Goal: Find specific page/section: Find specific page/section

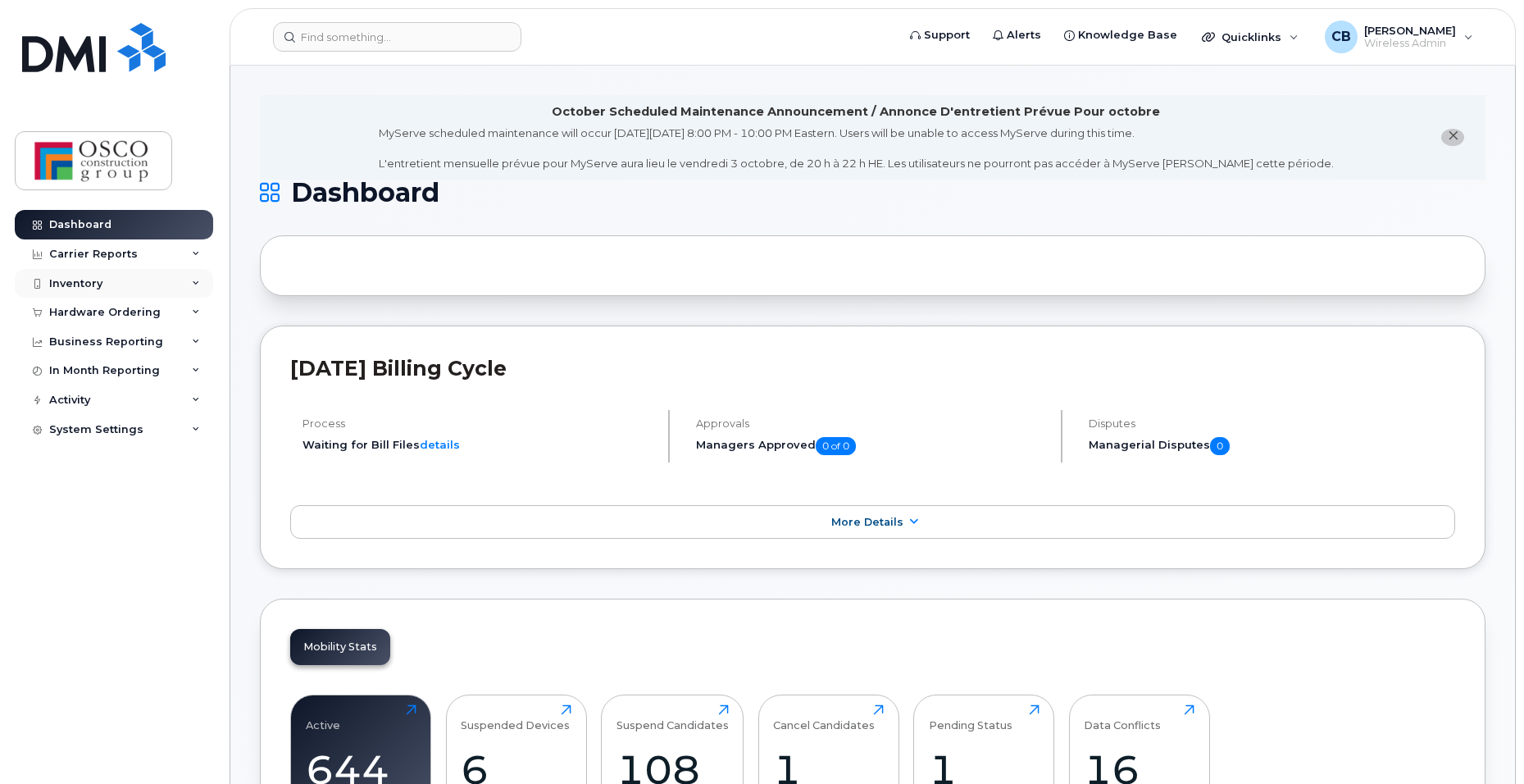
click at [80, 290] on div "Inventory" at bounding box center [114, 283] width 198 height 29
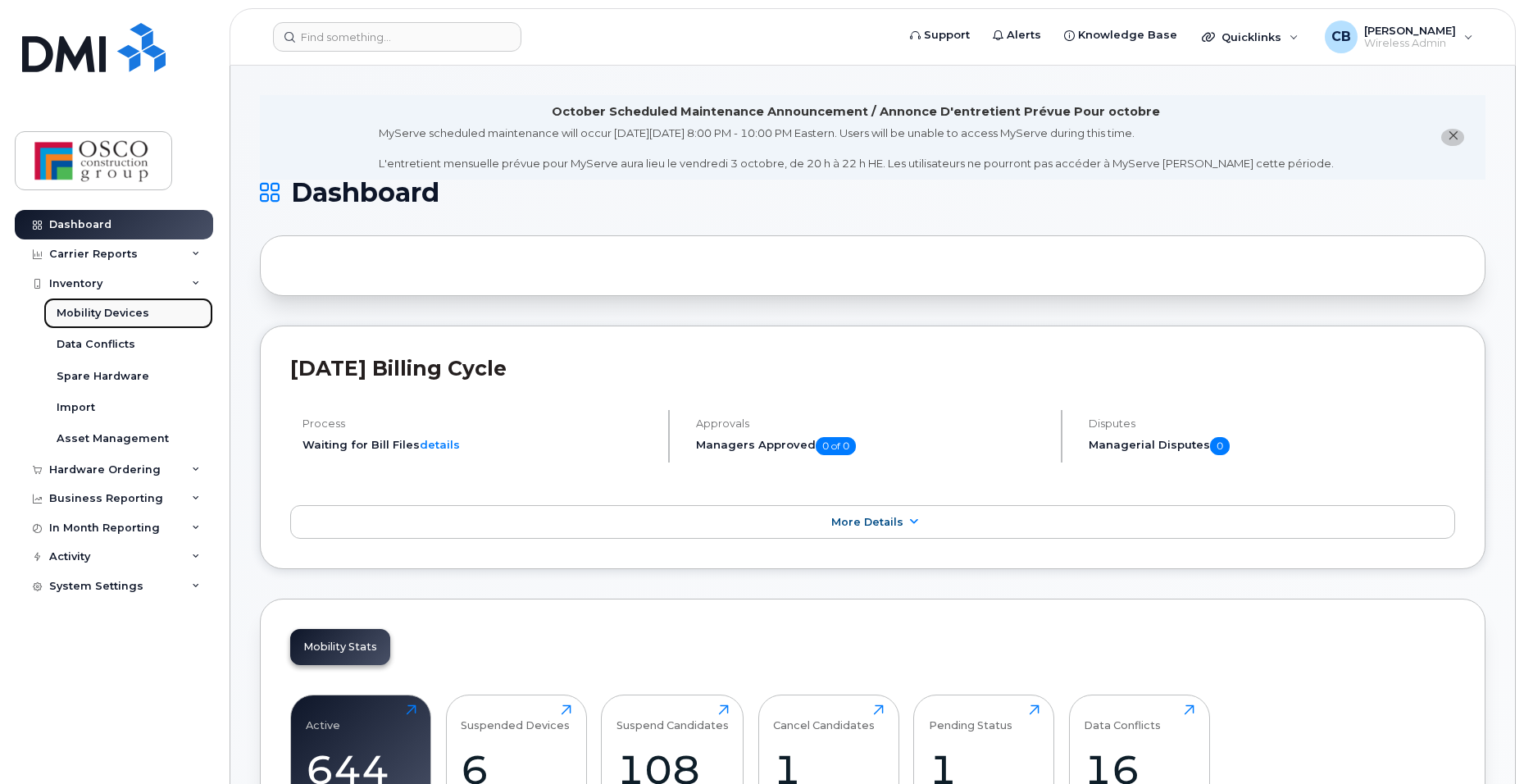
click at [127, 312] on div "Mobility Devices" at bounding box center [102, 313] width 92 height 15
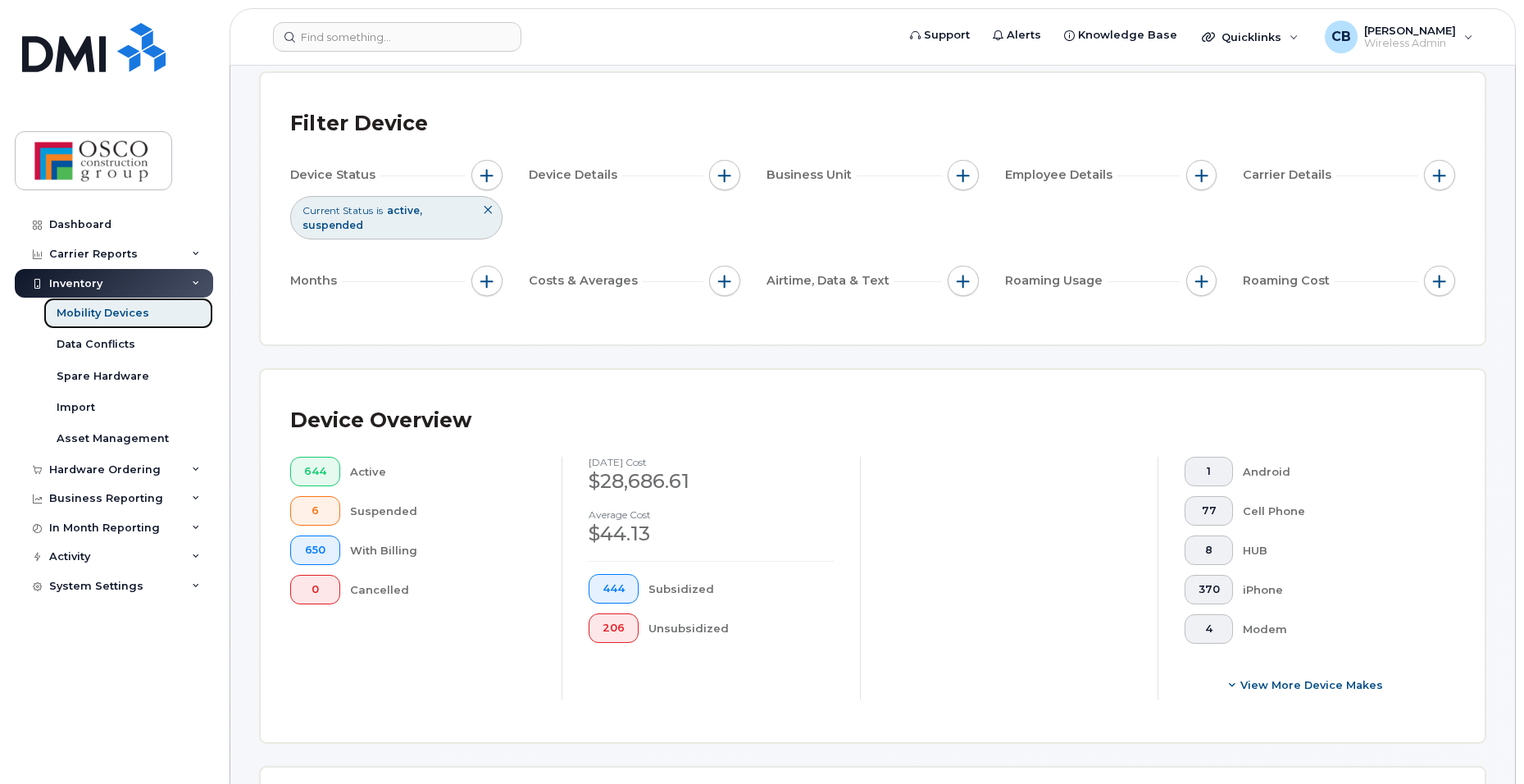
scroll to position [164, 0]
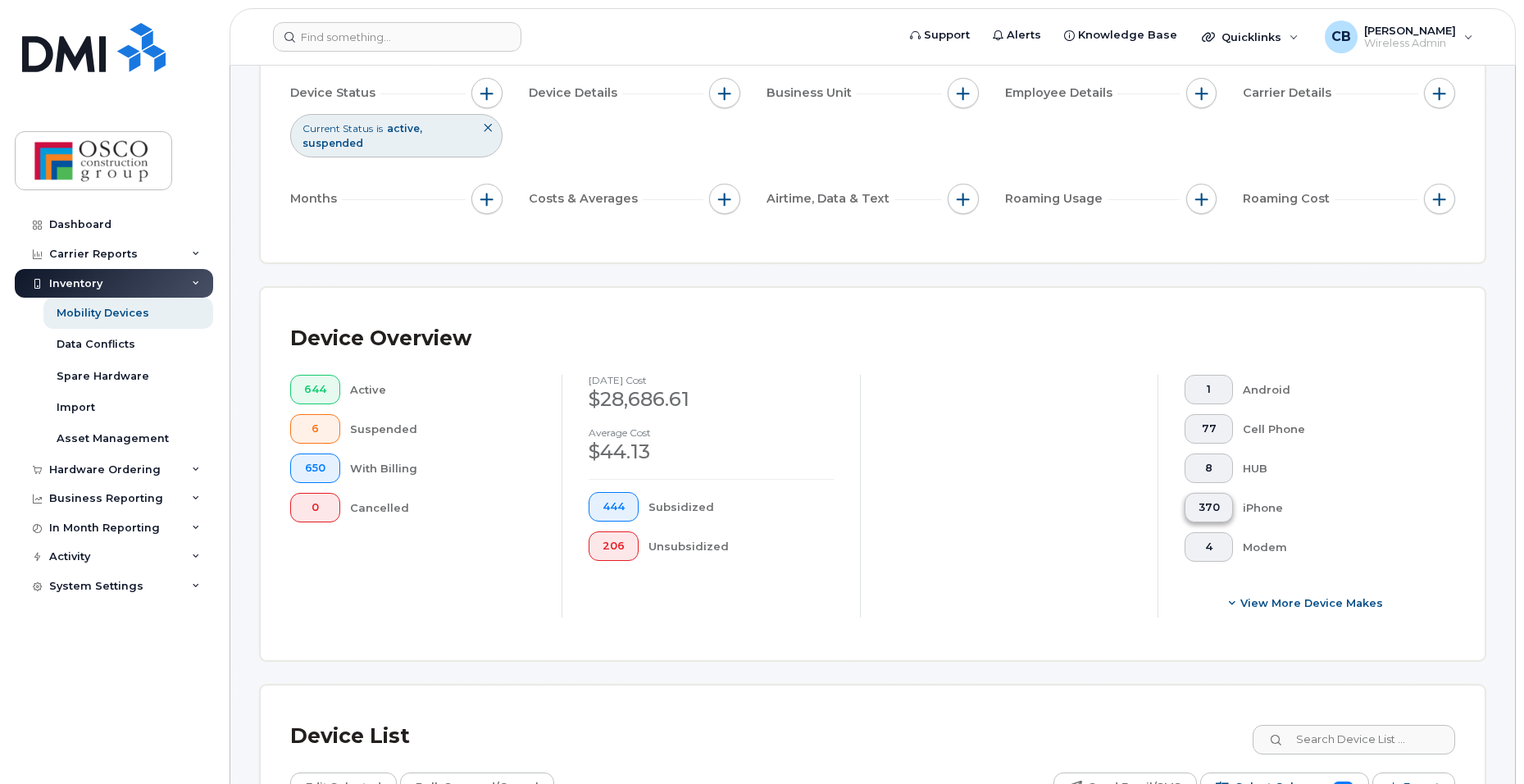
click at [1208, 513] on span "370" at bounding box center [1209, 507] width 21 height 13
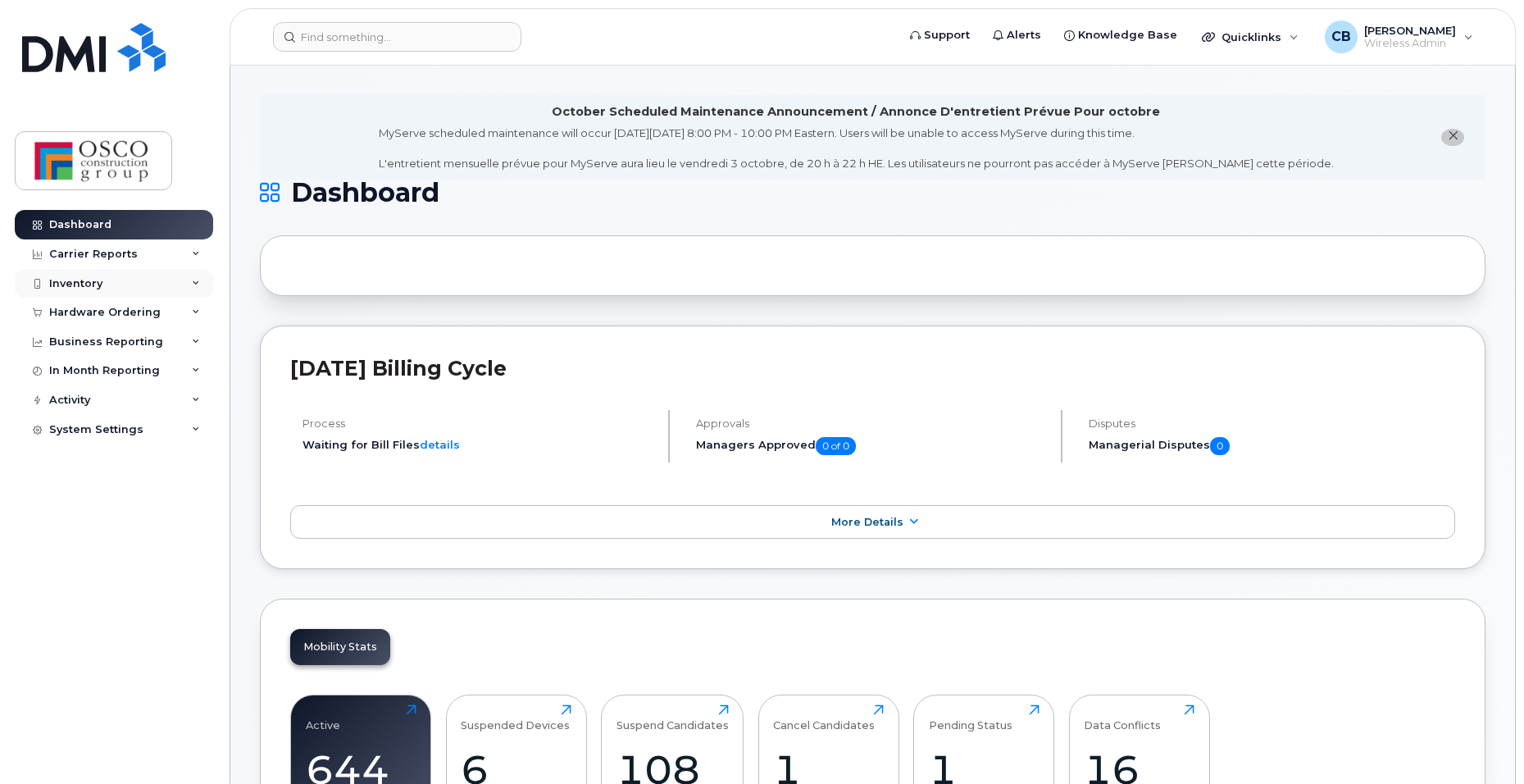
click at [69, 279] on div "Inventory" at bounding box center [76, 283] width 53 height 13
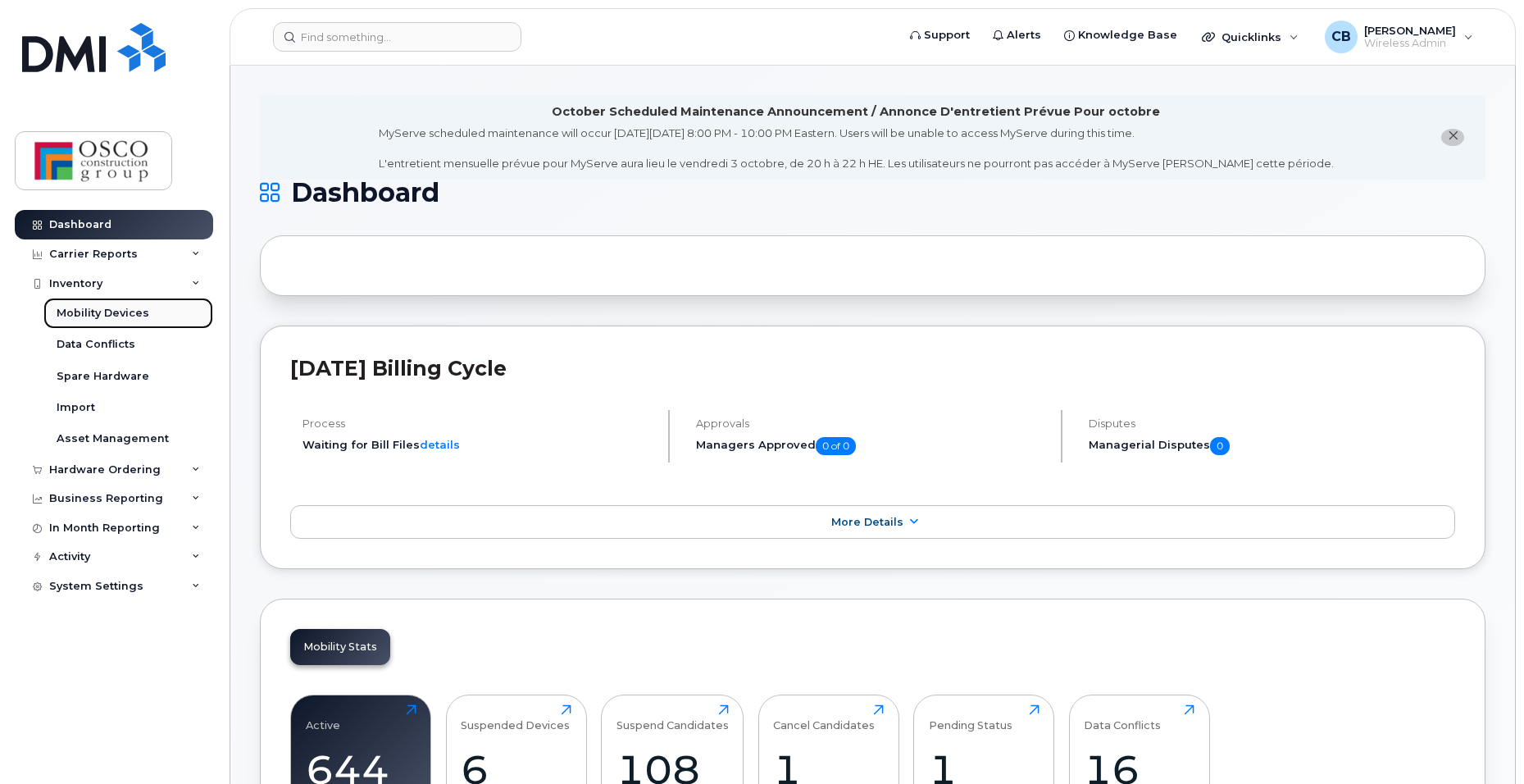
click at [111, 312] on div "Mobility Devices" at bounding box center [102, 313] width 92 height 15
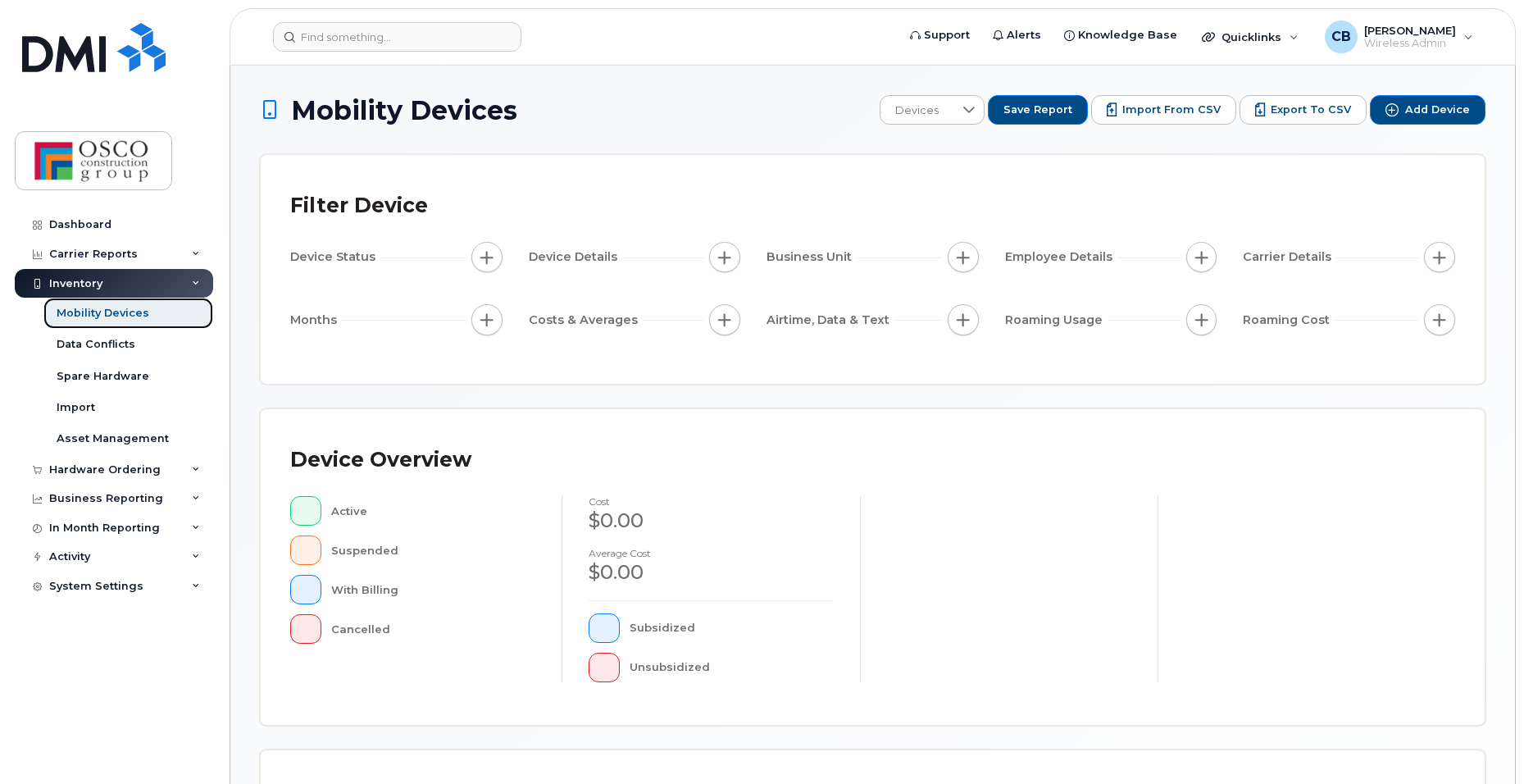
scroll to position [82, 0]
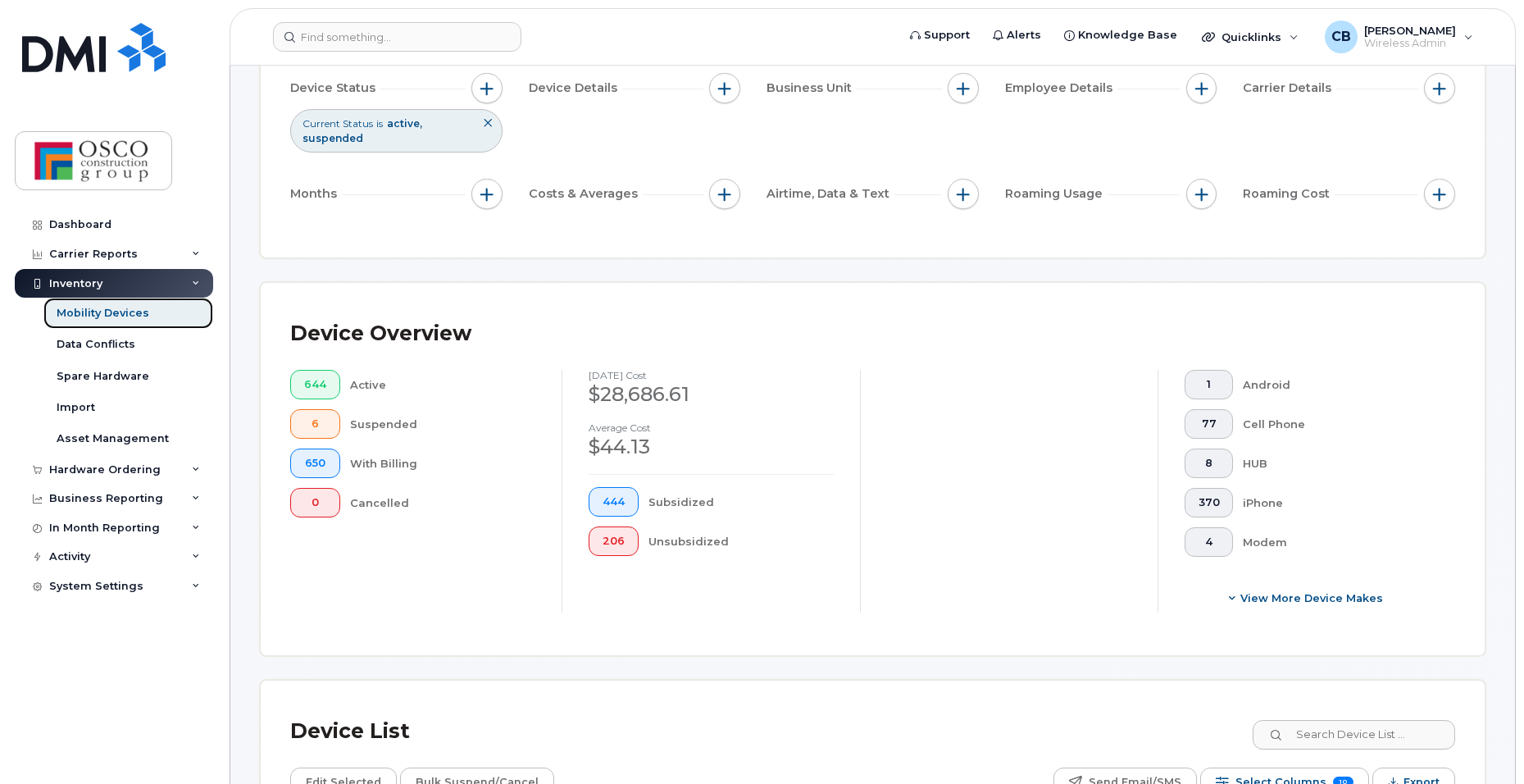
scroll to position [164, 0]
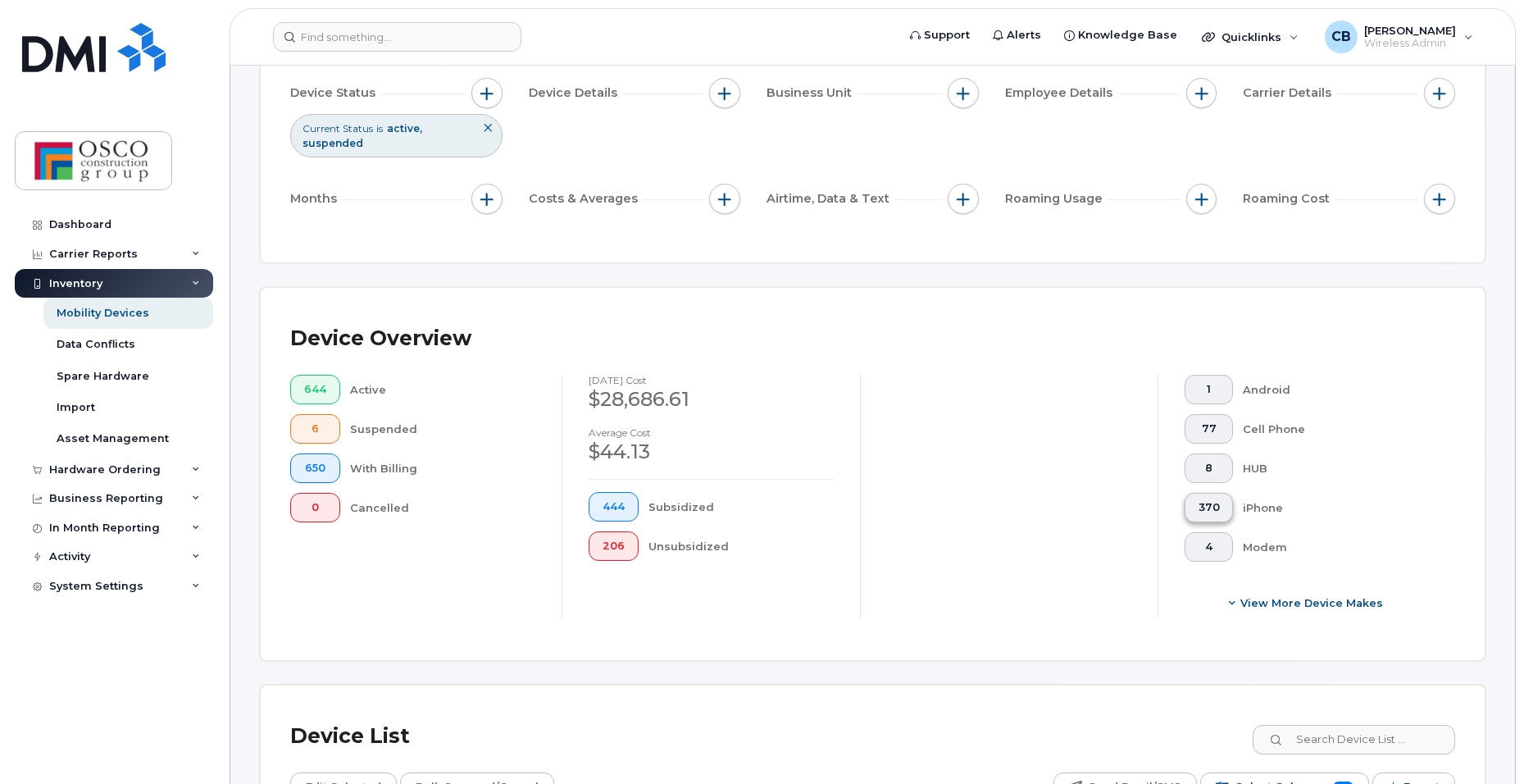
click at [1207, 503] on span "370" at bounding box center [1209, 507] width 21 height 13
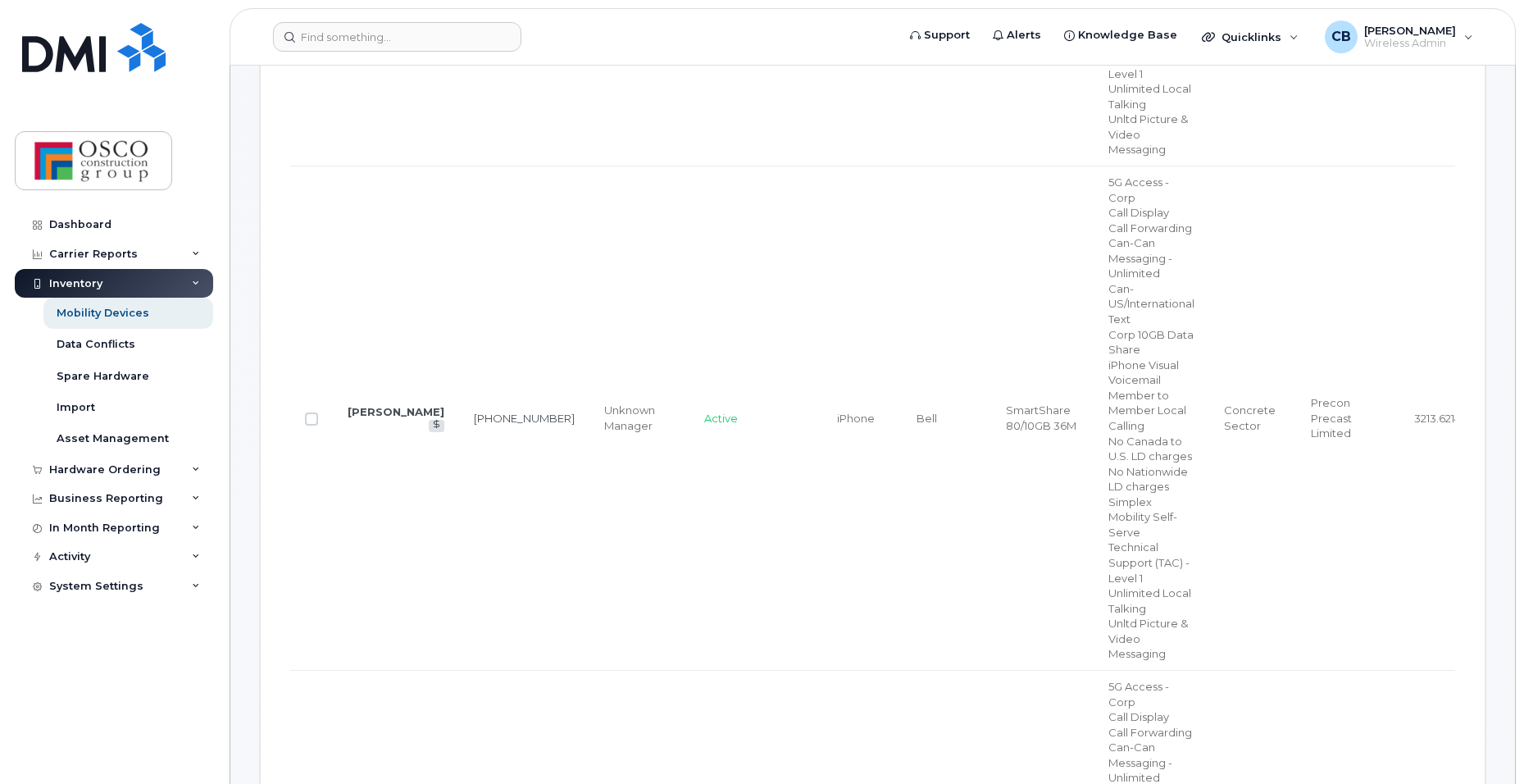
scroll to position [1312, 0]
